Goal: Task Accomplishment & Management: Use online tool/utility

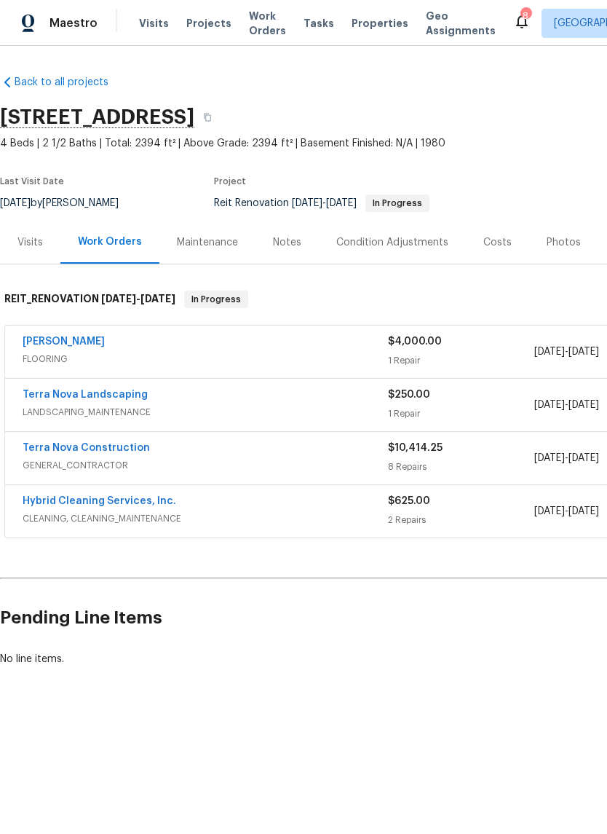
click at [269, 344] on div "[PERSON_NAME]" at bounding box center [205, 342] width 365 height 17
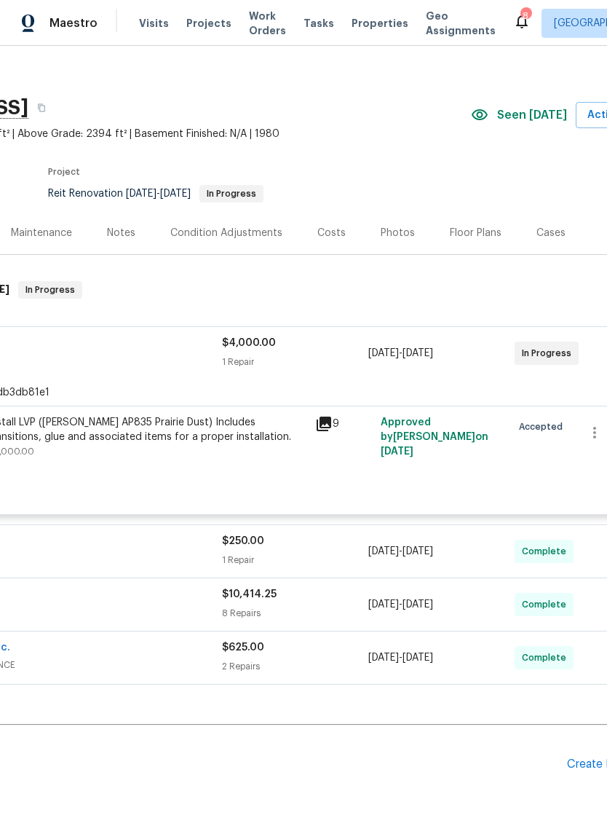
scroll to position [9, 136]
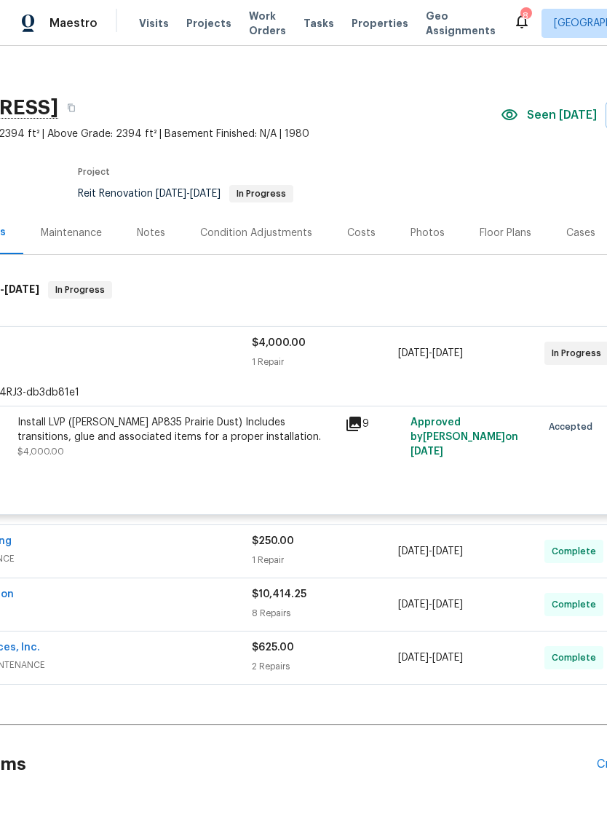
click at [162, 358] on span "FLOORING" at bounding box center [68, 360] width 365 height 15
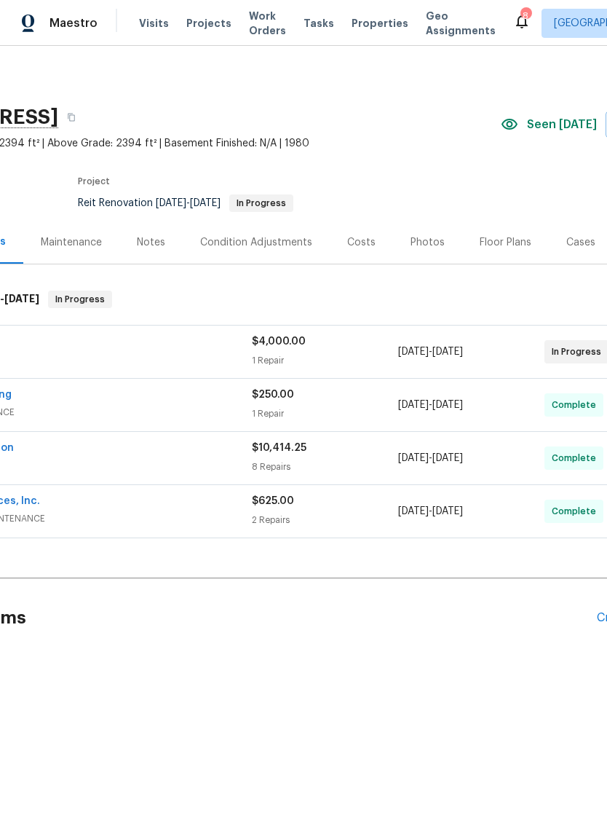
click at [178, 357] on span "FLOORING" at bounding box center [68, 359] width 365 height 15
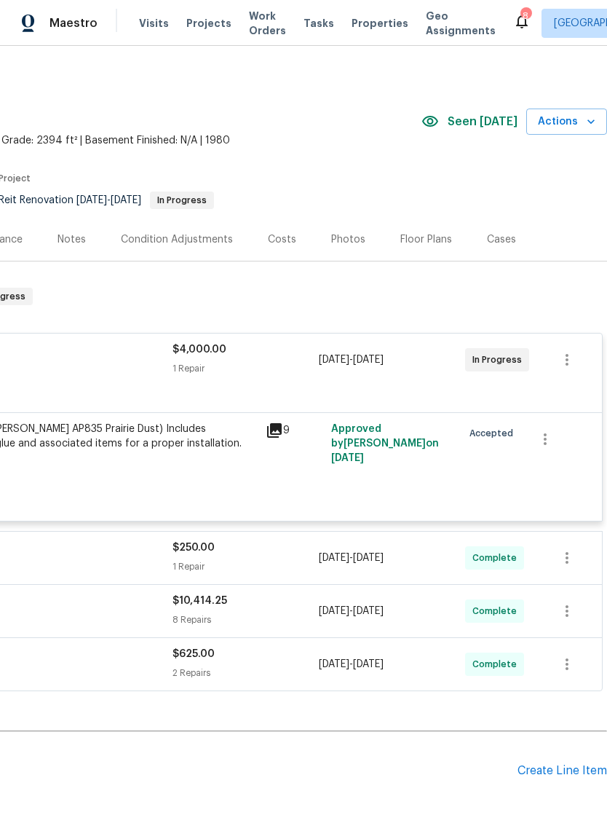
scroll to position [3, 215]
click at [565, 354] on icon "button" at bounding box center [566, 359] width 17 height 17
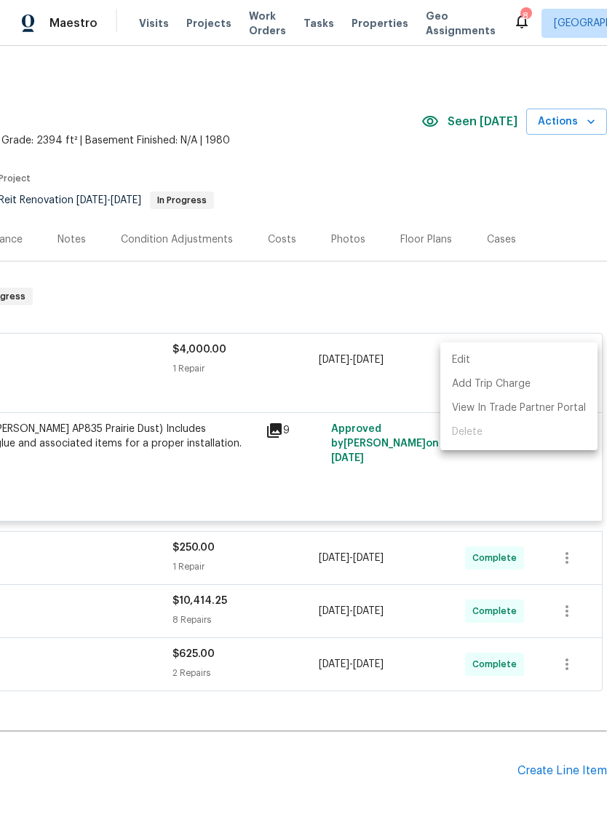
click at [317, 493] on div at bounding box center [303, 417] width 607 height 834
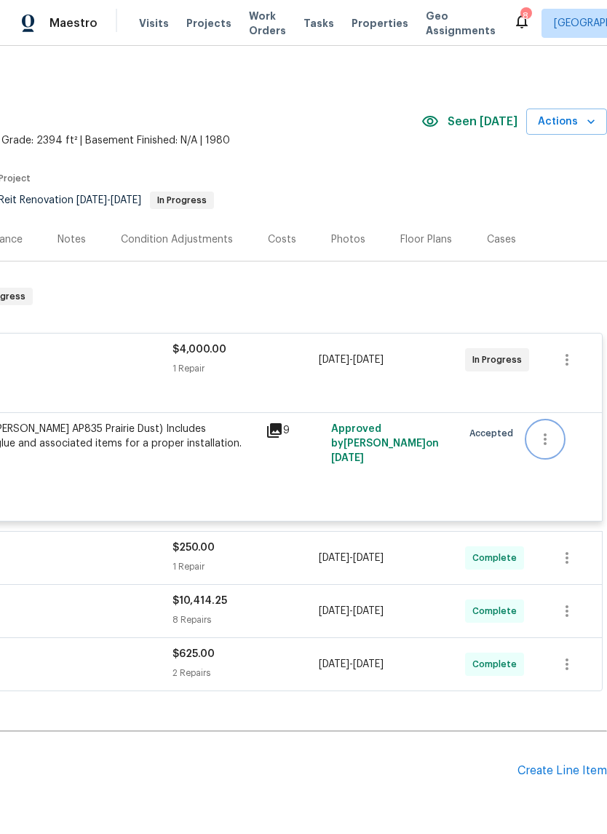
click at [544, 430] on button "button" at bounding box center [545, 438] width 35 height 35
click at [360, 483] on div at bounding box center [303, 417] width 607 height 834
click at [139, 460] on div "Install LVP ([PERSON_NAME] AP835 Prairie Dust) Includes transitions, glue and a…" at bounding box center [97, 443] width 319 height 44
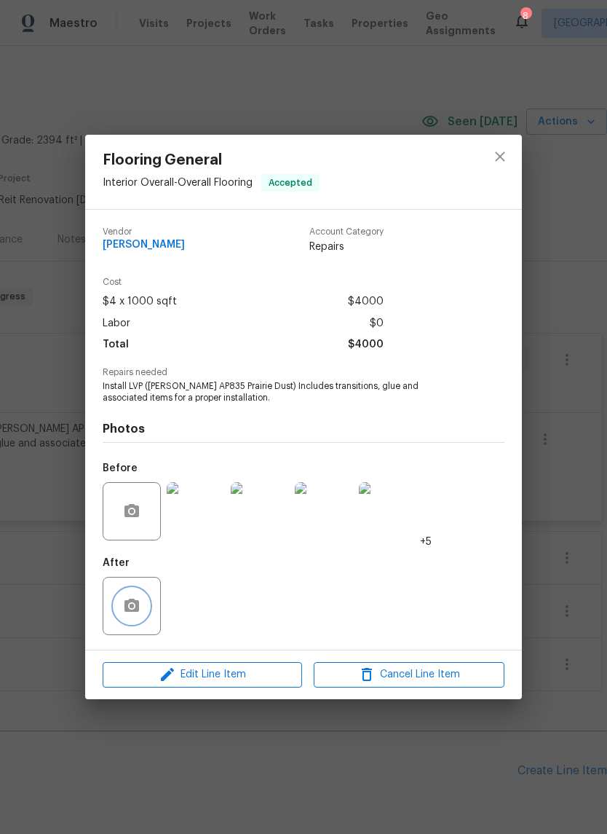
click at [138, 608] on icon "button" at bounding box center [131, 604] width 15 height 13
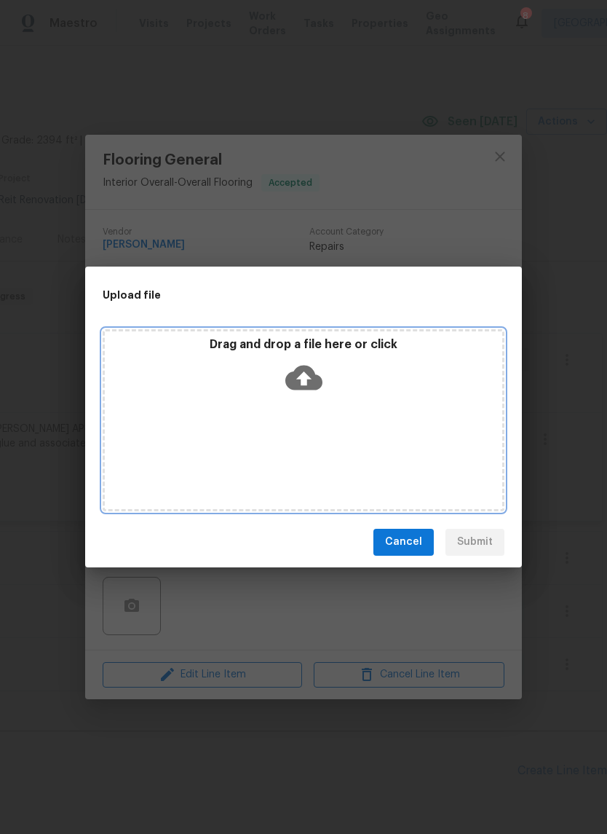
click at [301, 360] on icon at bounding box center [303, 377] width 37 height 37
